Goal: Task Accomplishment & Management: Manage account settings

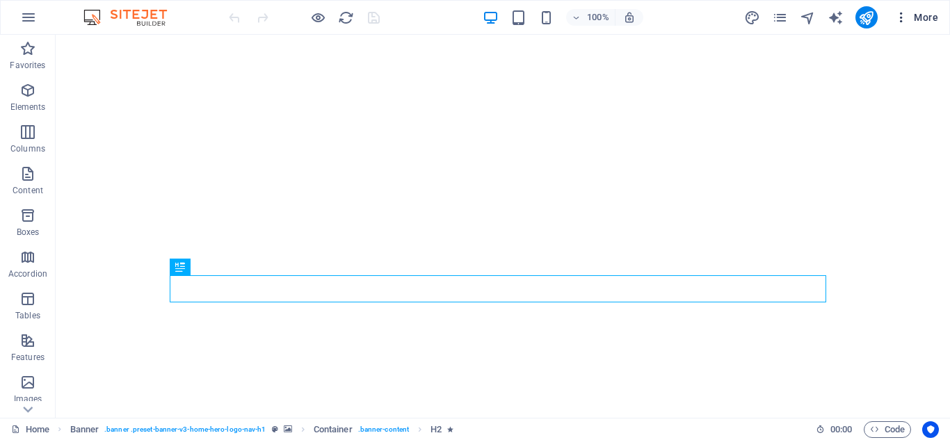
click at [901, 20] on icon "button" at bounding box center [901, 17] width 14 height 14
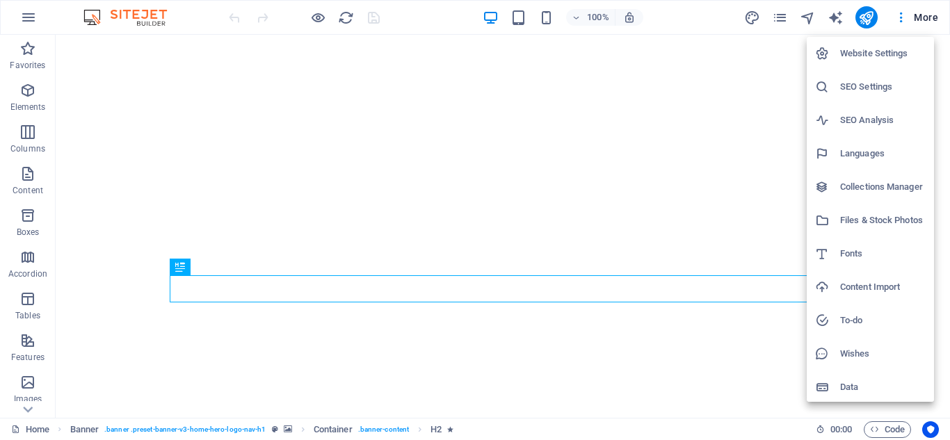
click at [884, 51] on h6 "Website Settings" at bounding box center [883, 53] width 86 height 17
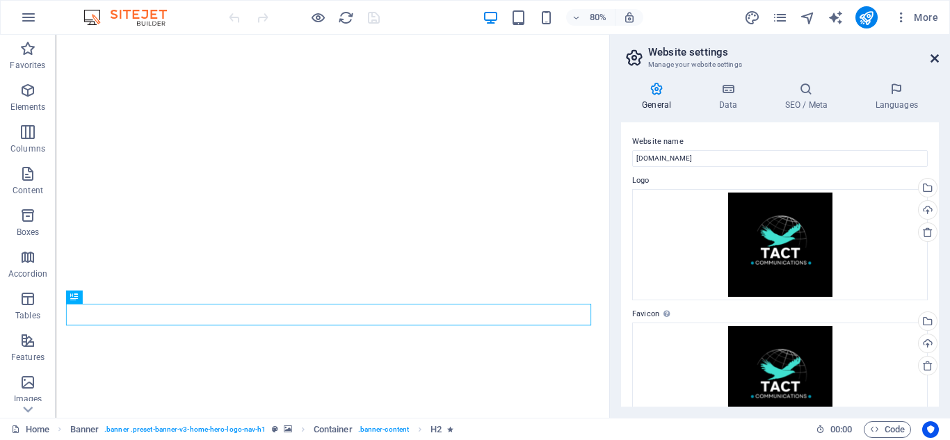
click at [936, 56] on icon at bounding box center [934, 58] width 8 height 11
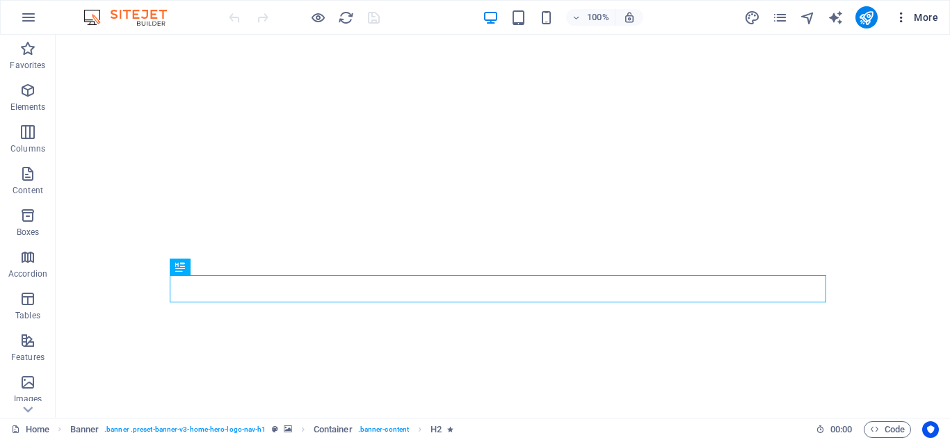
click at [901, 19] on icon "button" at bounding box center [901, 17] width 14 height 14
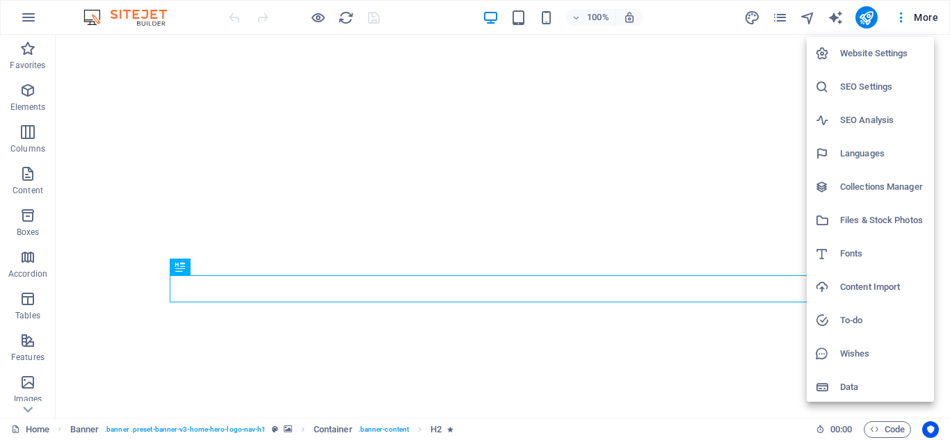
click at [29, 411] on div at bounding box center [475, 220] width 950 height 440
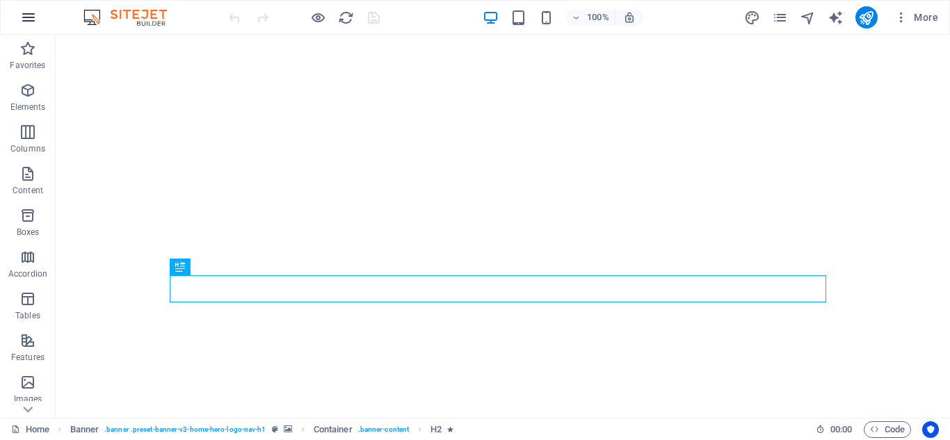
click at [31, 23] on icon "button" at bounding box center [28, 17] width 17 height 17
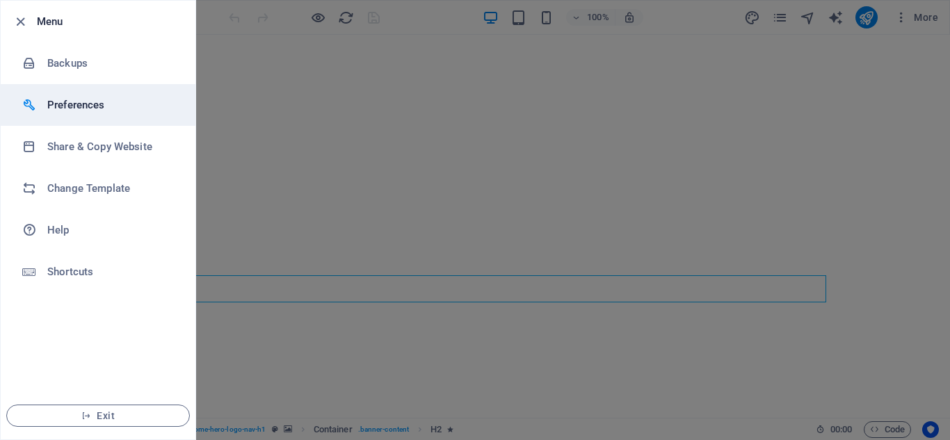
click at [50, 108] on h6 "Preferences" at bounding box center [111, 105] width 129 height 17
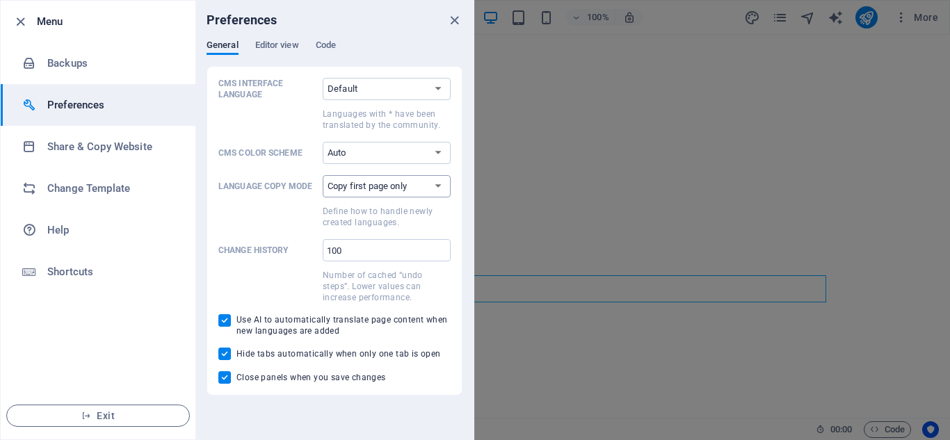
click at [437, 185] on select "Copy first page only Copy all pages" at bounding box center [387, 186] width 128 height 22
click at [262, 202] on label "Language Copy Mode Copy first page only Copy all pages Define how to handle new…" at bounding box center [334, 201] width 232 height 53
click at [323, 197] on select "Copy first page only Copy all pages" at bounding box center [387, 186] width 128 height 22
click at [282, 45] on span "Editor view" at bounding box center [277, 46] width 44 height 19
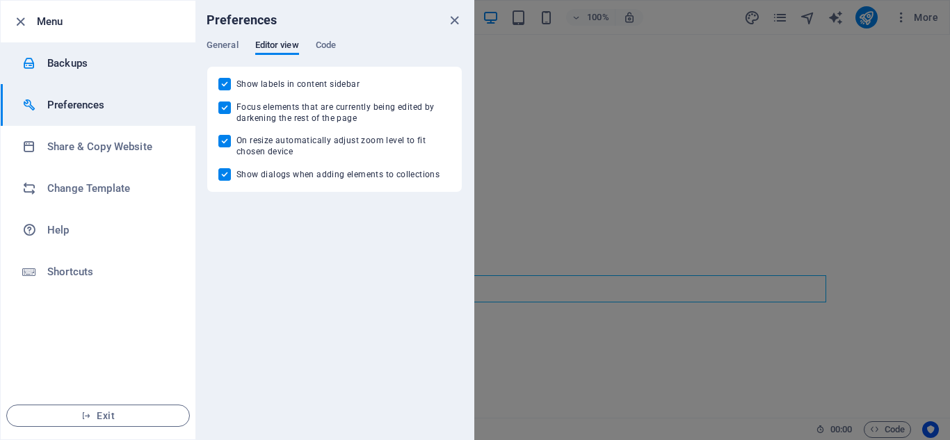
click at [76, 60] on h6 "Backups" at bounding box center [111, 63] width 129 height 17
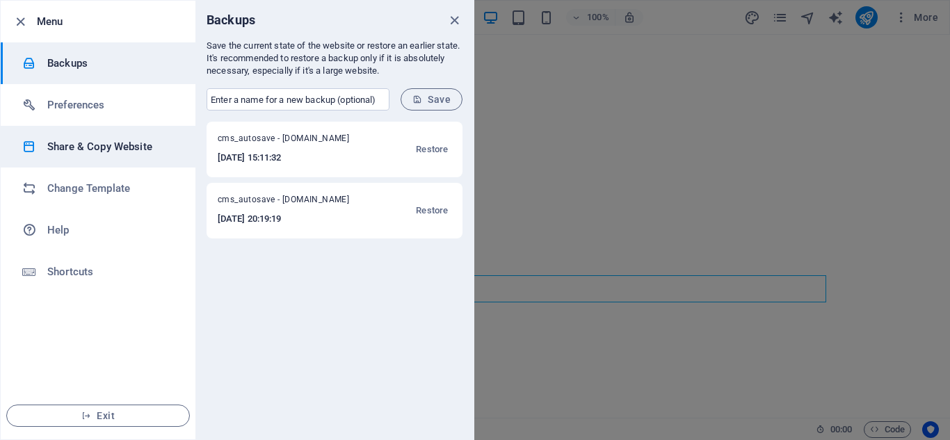
click at [83, 153] on h6 "Share & Copy Website" at bounding box center [111, 146] width 129 height 17
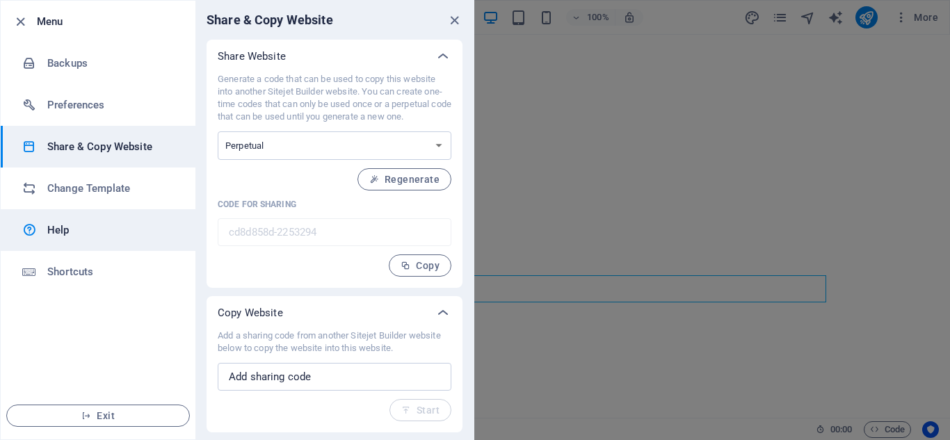
click at [62, 234] on h6 "Help" at bounding box center [111, 230] width 129 height 17
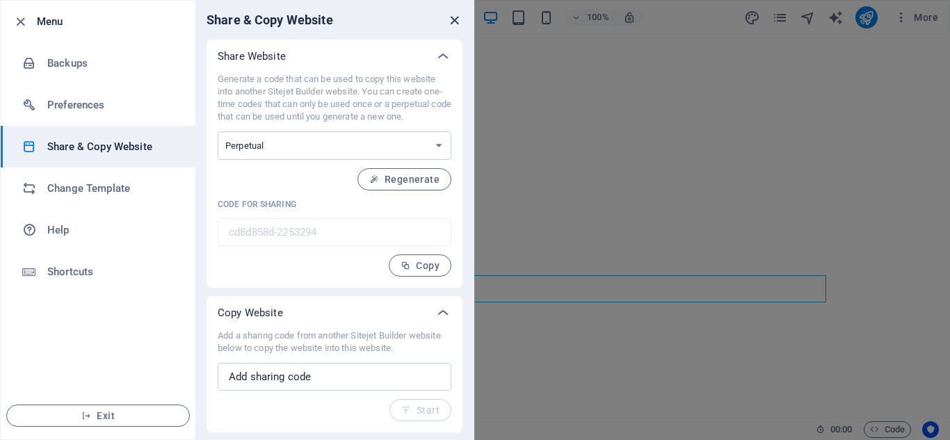
click at [456, 23] on icon "close" at bounding box center [454, 21] width 16 height 16
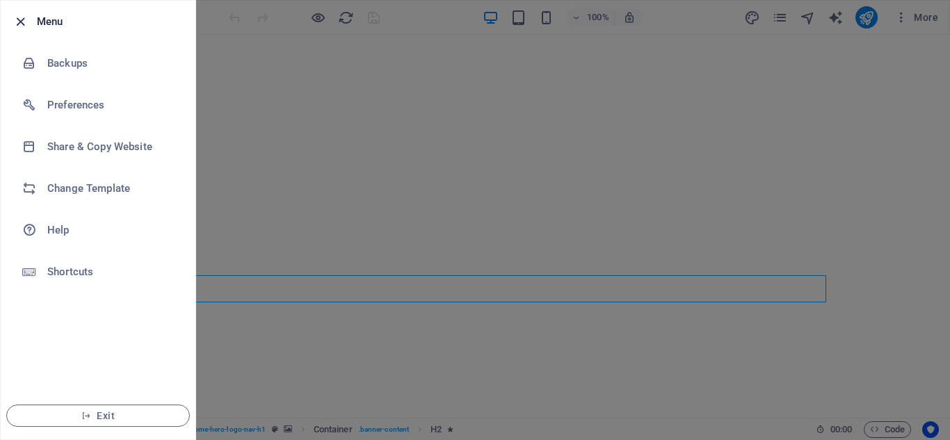
click at [23, 22] on icon "button" at bounding box center [21, 22] width 16 height 16
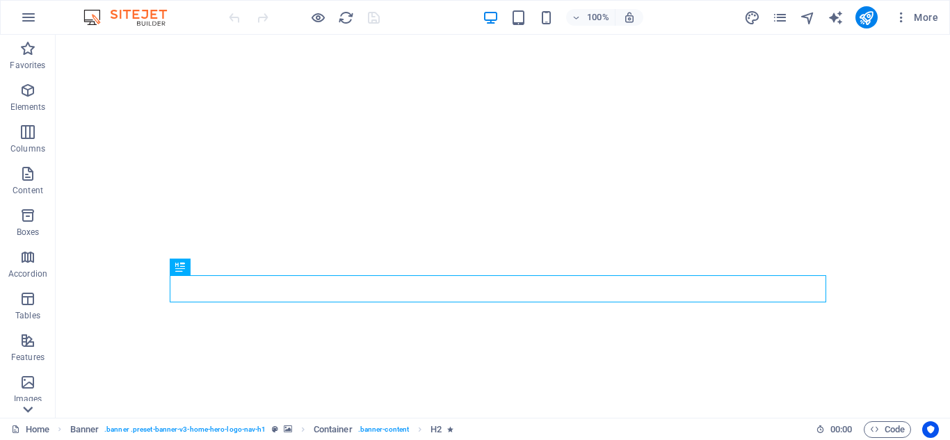
click at [31, 411] on icon at bounding box center [27, 409] width 19 height 19
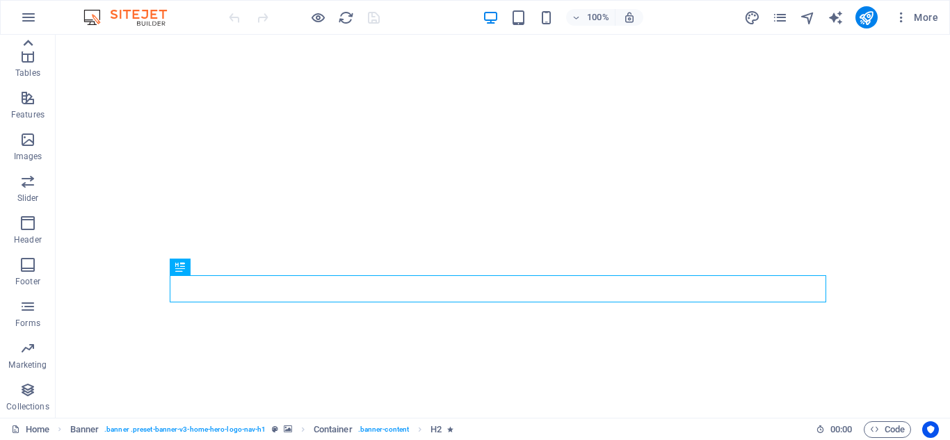
click at [26, 40] on icon at bounding box center [27, 42] width 19 height 19
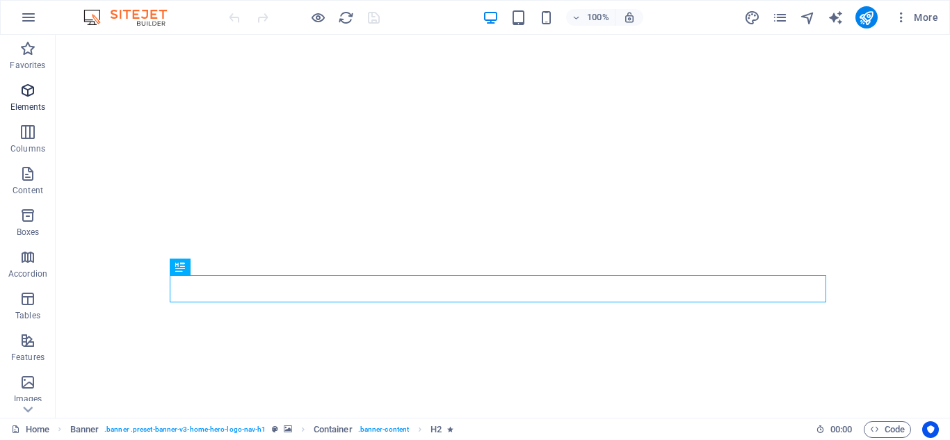
click at [27, 88] on icon "button" at bounding box center [27, 90] width 17 height 17
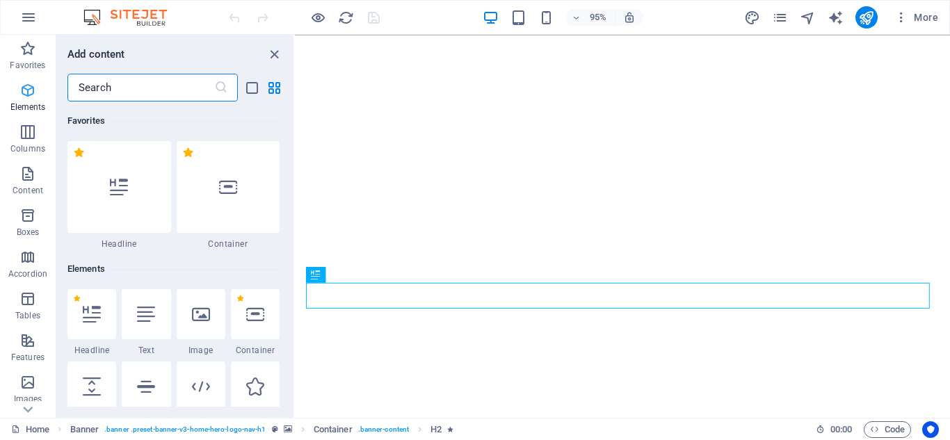
scroll to position [148, 0]
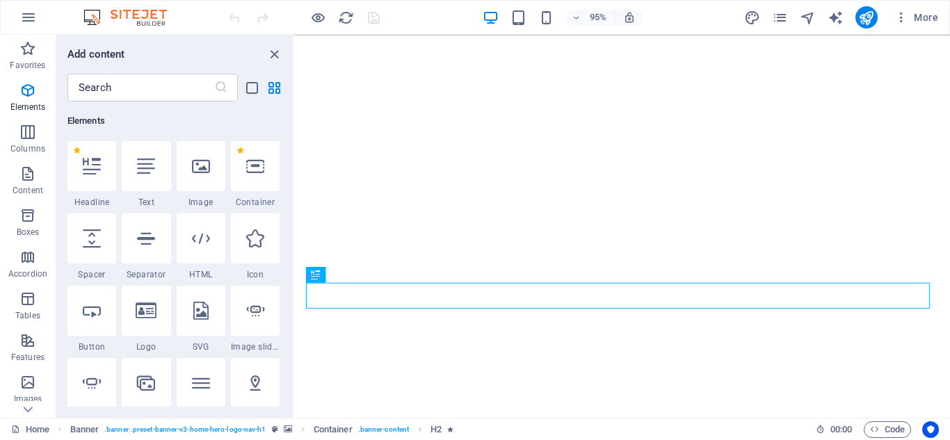
drag, startPoint x: 293, startPoint y: 111, endPoint x: 284, endPoint y: 102, distance: 12.8
click at [284, 102] on div "Favorites 1 Star Headline 1 Star Container Elements 1 Star Headline 1 Star Text…" at bounding box center [174, 254] width 237 height 305
drag, startPoint x: 291, startPoint y: 109, endPoint x: 707, endPoint y: 7, distance: 428.9
click at [707, 7] on div "95% More" at bounding box center [585, 17] width 718 height 22
click at [782, 16] on icon "pages" at bounding box center [780, 18] width 16 height 16
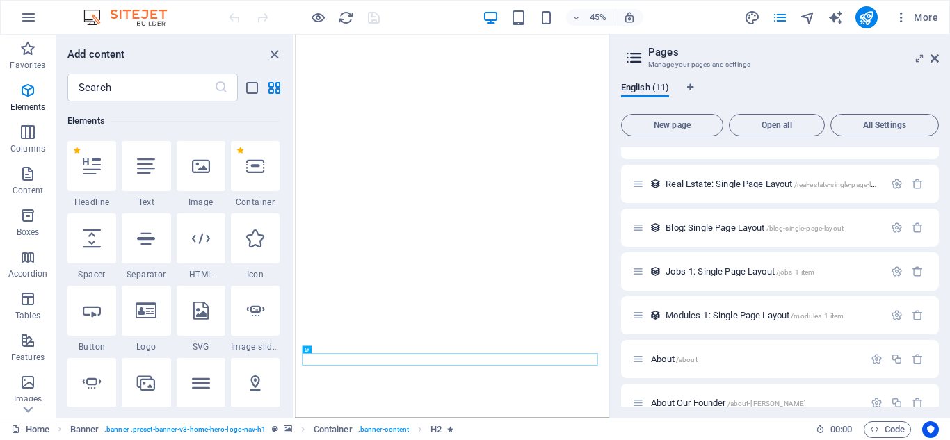
scroll to position [223, 0]
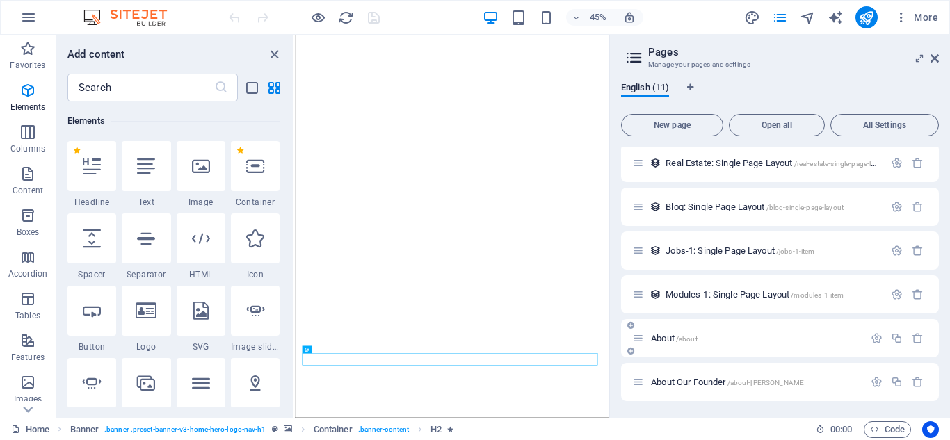
click at [663, 337] on span "About /about" at bounding box center [674, 338] width 47 height 10
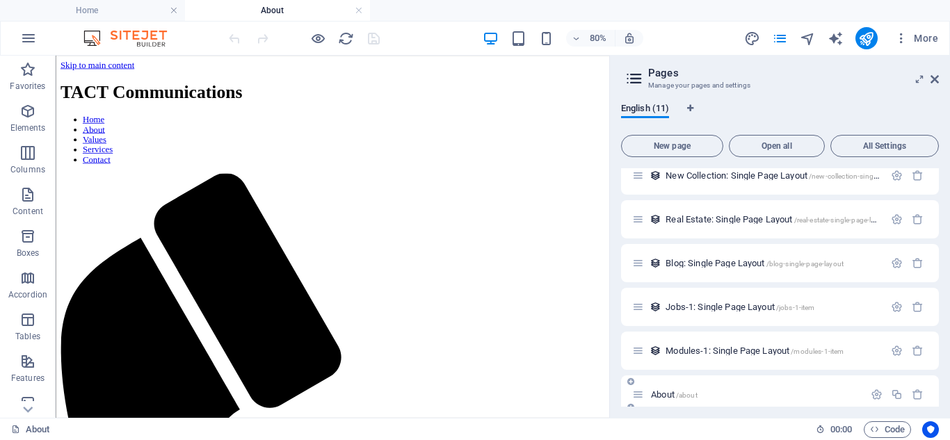
scroll to position [0, 0]
click at [663, 337] on div "Modules-1: Single Page Layout /modules-1-item" at bounding box center [780, 351] width 318 height 38
click at [866, 142] on span "All Settings" at bounding box center [885, 146] width 96 height 8
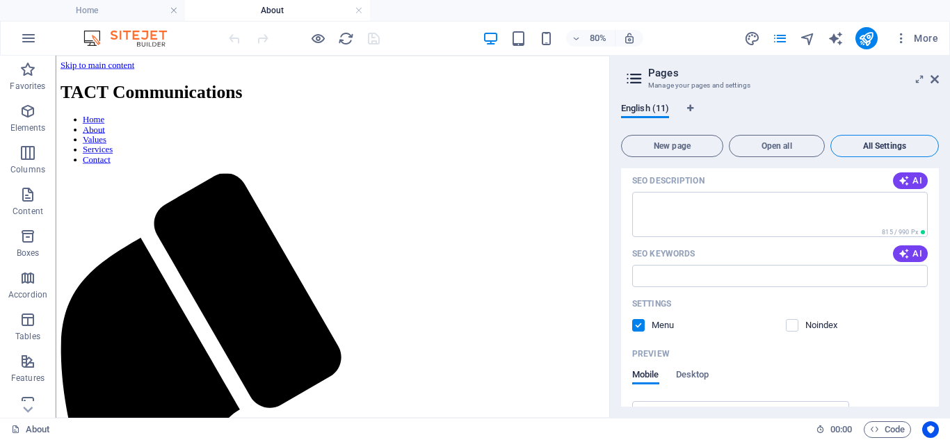
scroll to position [3756, 0]
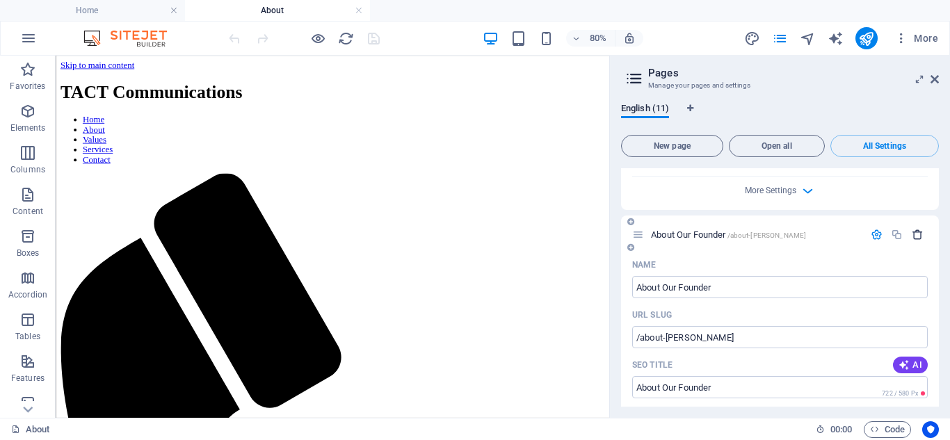
click at [914, 232] on icon "button" at bounding box center [918, 235] width 12 height 12
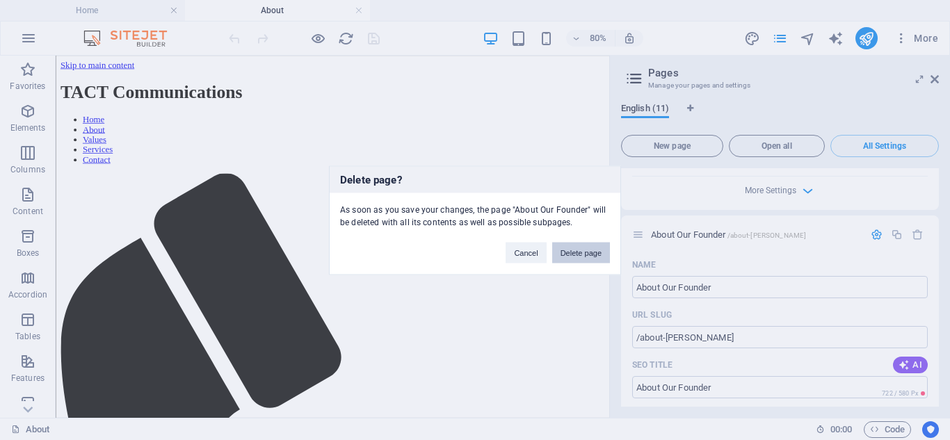
click at [571, 254] on button "Delete page" at bounding box center [581, 252] width 58 height 21
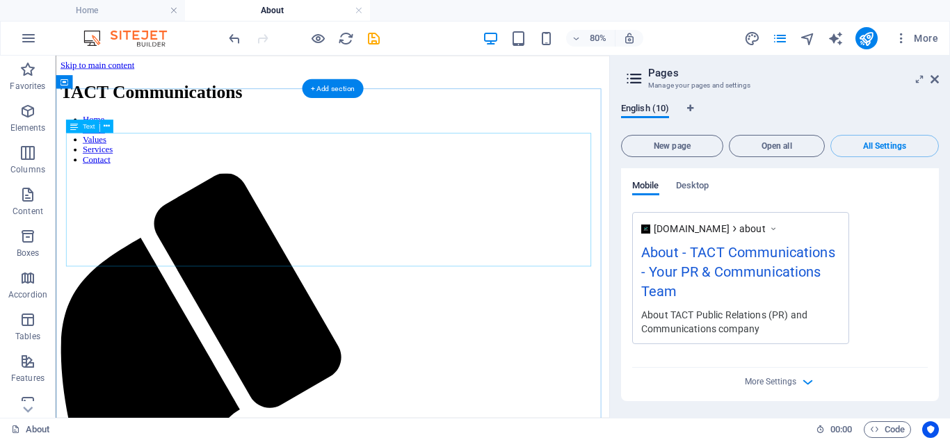
scroll to position [3564, 0]
click at [935, 79] on icon at bounding box center [934, 79] width 8 height 11
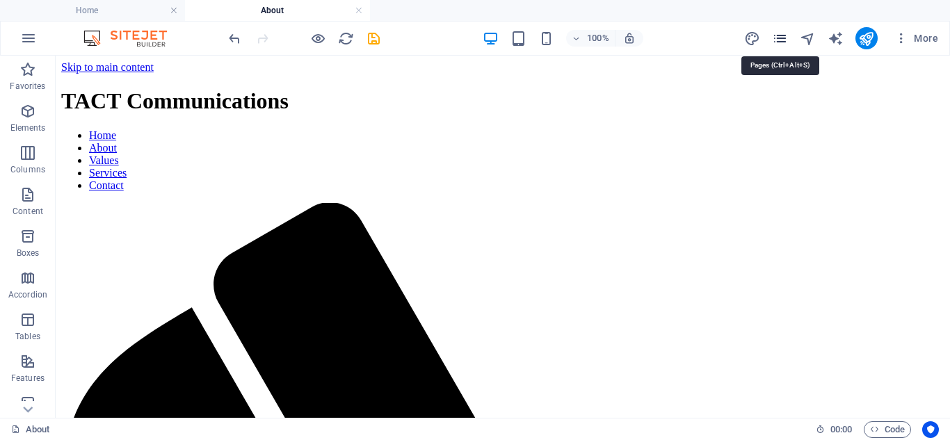
click at [780, 42] on icon "pages" at bounding box center [780, 39] width 16 height 16
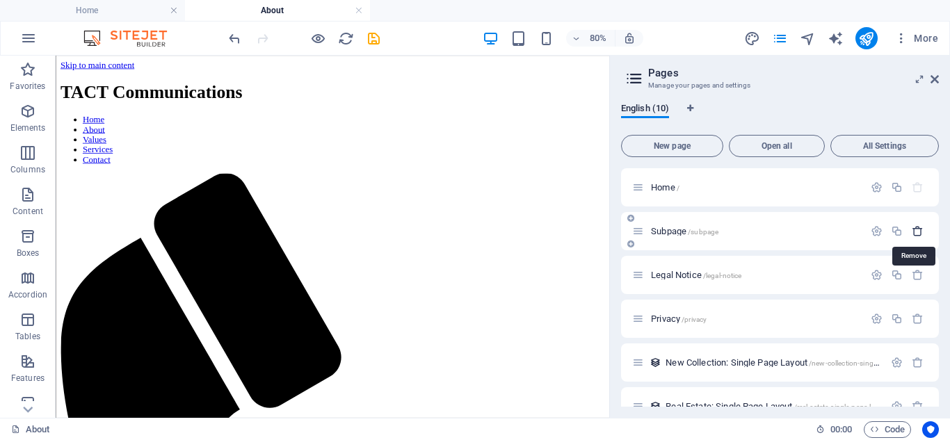
click at [916, 229] on icon "button" at bounding box center [918, 231] width 12 height 12
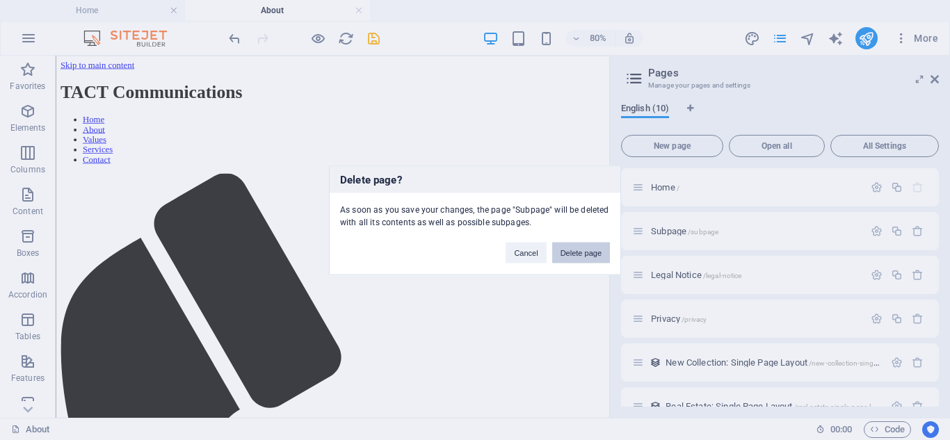
click at [571, 252] on button "Delete page" at bounding box center [581, 252] width 58 height 21
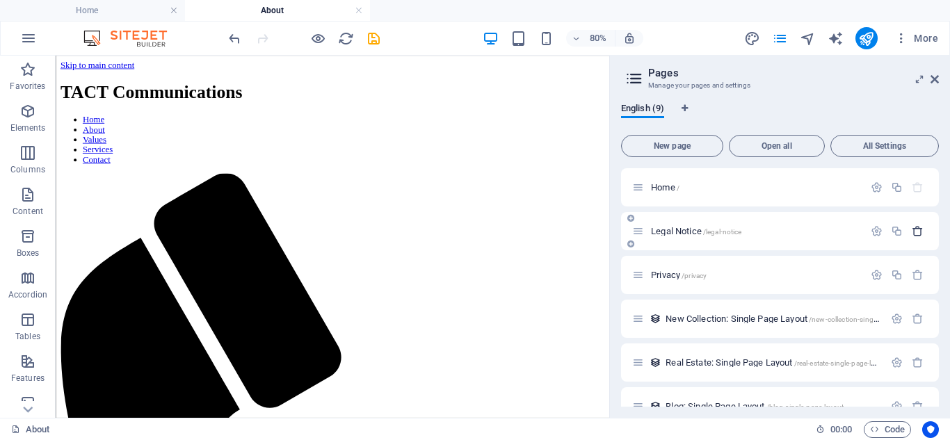
click at [914, 231] on icon "button" at bounding box center [918, 231] width 12 height 12
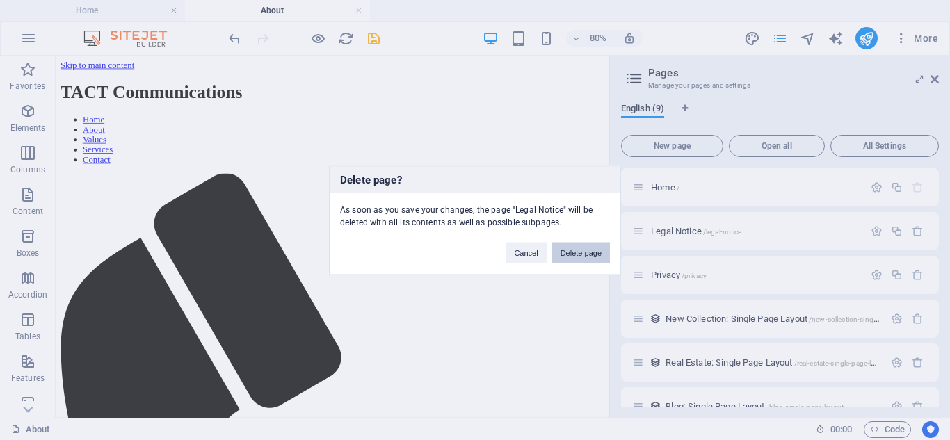
click at [585, 256] on button "Delete page" at bounding box center [581, 252] width 58 height 21
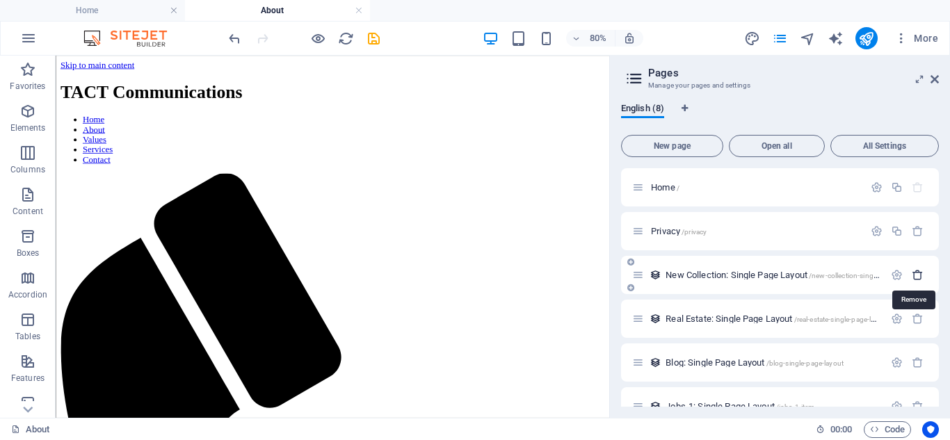
click at [914, 274] on icon "button" at bounding box center [918, 275] width 12 height 12
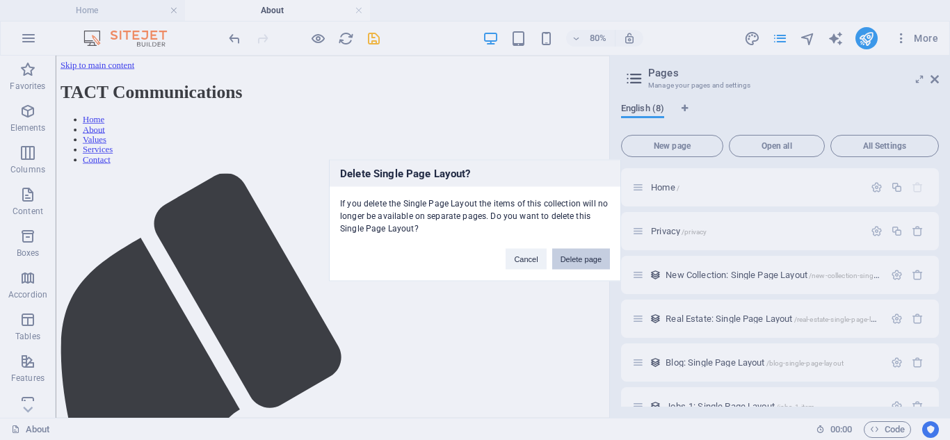
click at [590, 262] on button "Delete page" at bounding box center [581, 258] width 58 height 21
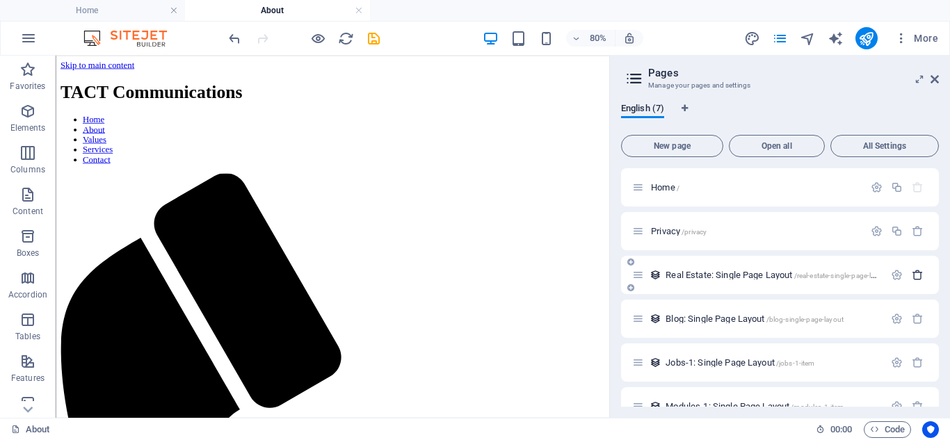
click at [913, 274] on icon "button" at bounding box center [918, 275] width 12 height 12
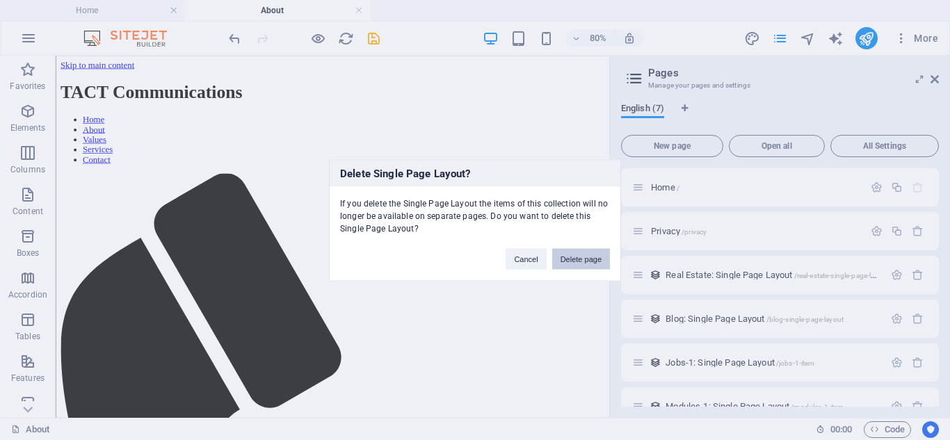
click at [593, 259] on button "Delete page" at bounding box center [581, 258] width 58 height 21
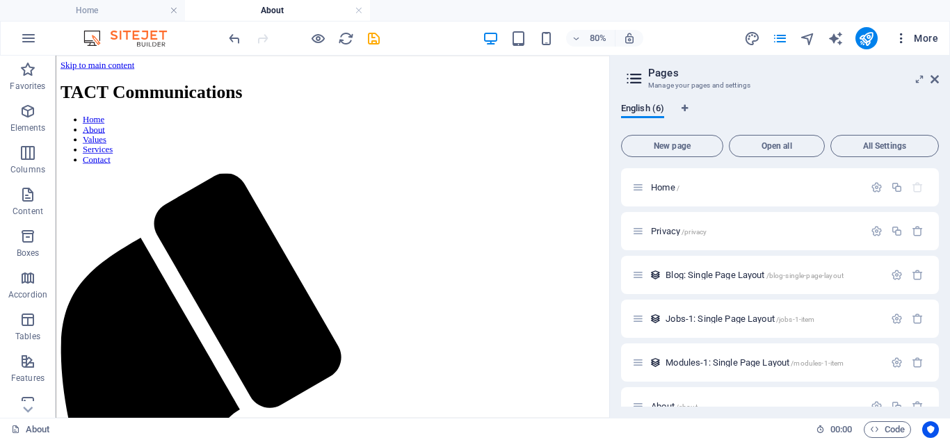
click at [903, 40] on icon "button" at bounding box center [901, 38] width 14 height 14
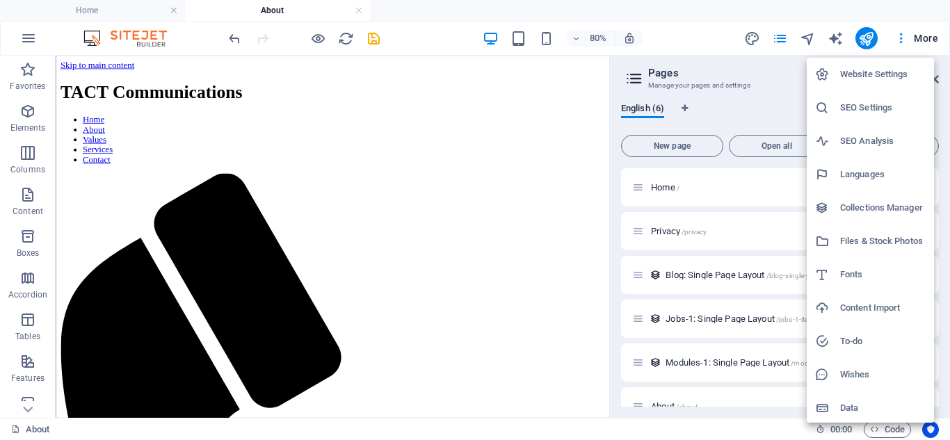
click at [721, 38] on div at bounding box center [475, 220] width 950 height 440
